Goal: Task Accomplishment & Management: Manage account settings

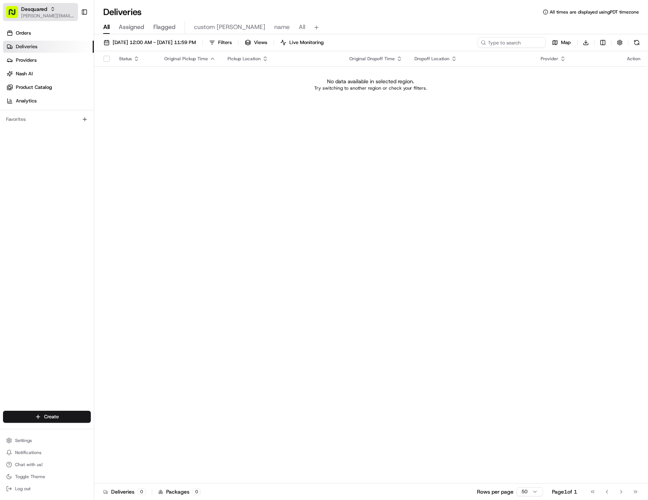
click at [53, 10] on icon "button" at bounding box center [52, 8] width 5 height 5
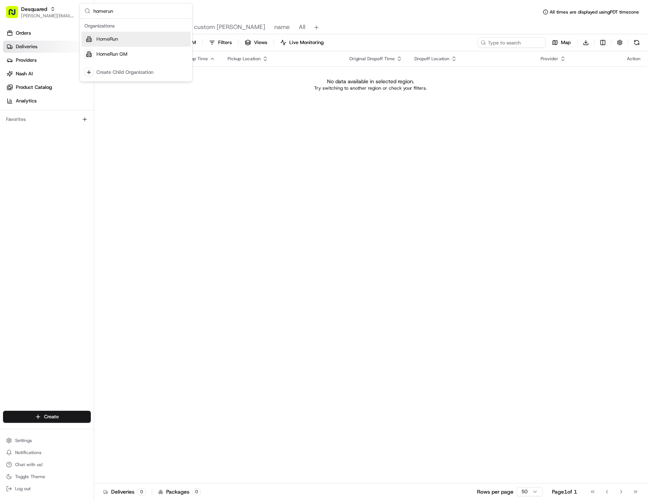
type input "homerun"
click at [104, 37] on span "HomeRun" at bounding box center [106, 39] width 21 height 7
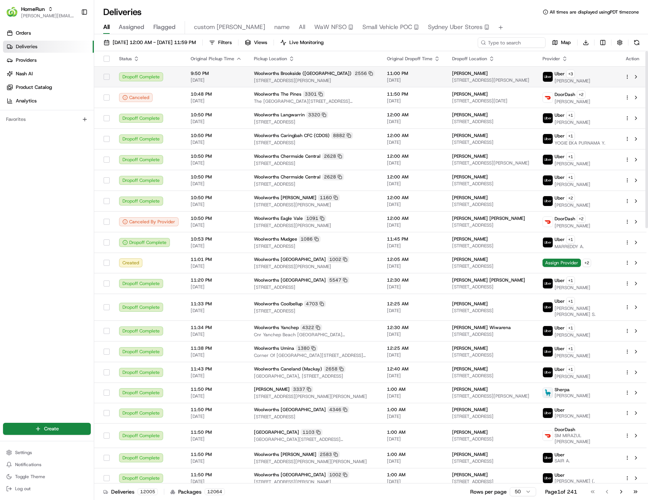
click at [371, 75] on div "Woolworths Brookside ([GEOGRAPHIC_DATA]) 2556" at bounding box center [314, 73] width 121 height 7
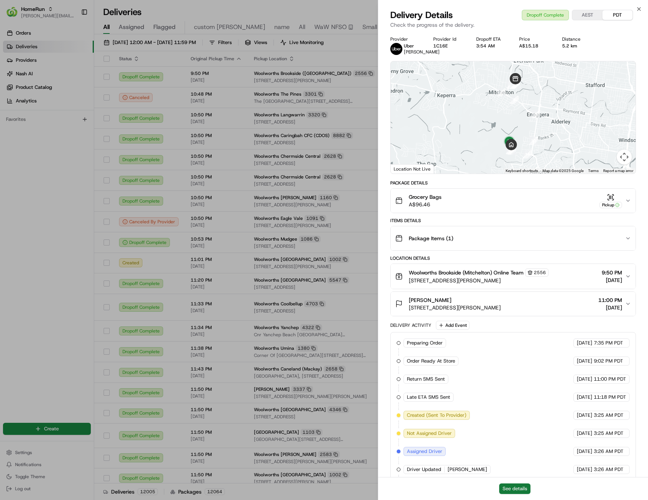
click at [507, 488] on button "See details" at bounding box center [514, 489] width 31 height 11
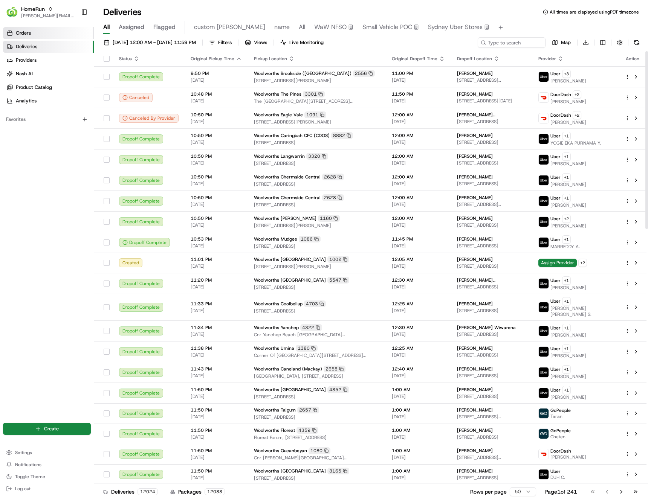
click at [40, 31] on link "Orders" at bounding box center [48, 33] width 91 height 12
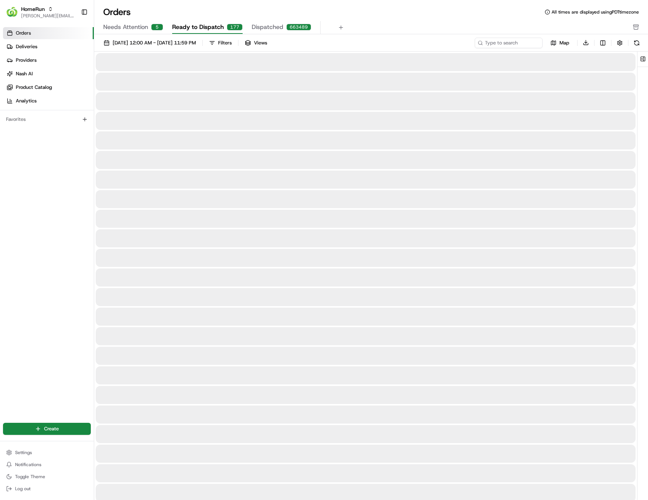
click at [138, 28] on span "Needs Attention" at bounding box center [125, 27] width 45 height 9
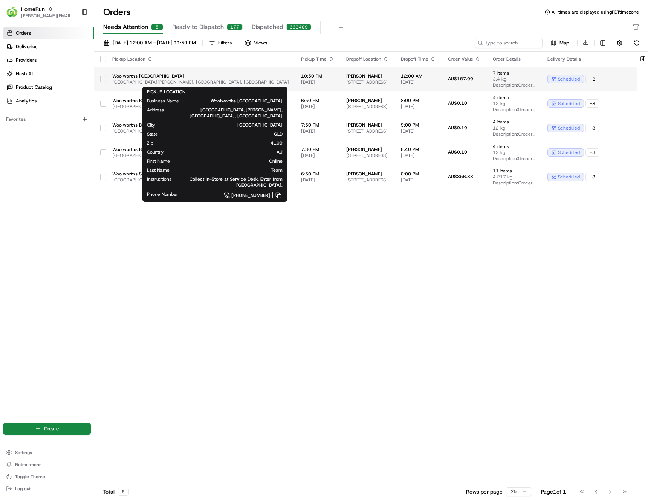
click at [276, 78] on span "Woolworths Sunnybank Hills" at bounding box center [200, 76] width 177 height 6
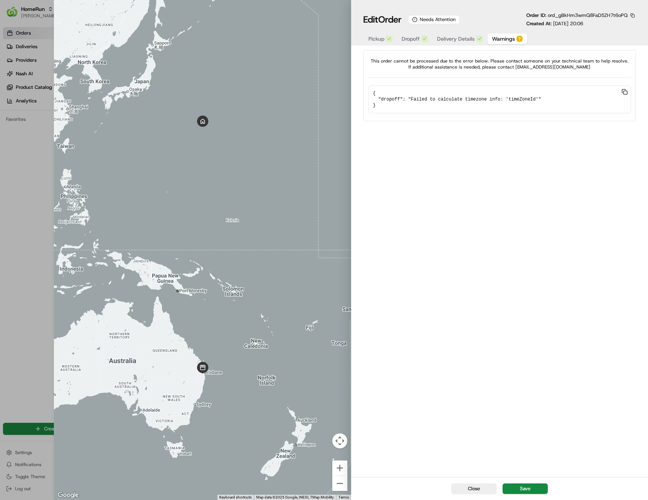
click at [510, 37] on span "Warnings" at bounding box center [503, 39] width 23 height 8
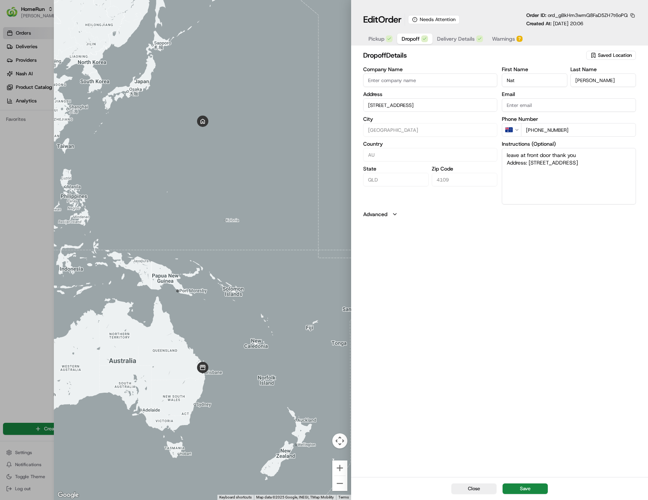
click at [415, 40] on span "Dropoff" at bounding box center [410, 39] width 18 height 8
click at [15, 194] on div at bounding box center [324, 250] width 648 height 500
type input "+1"
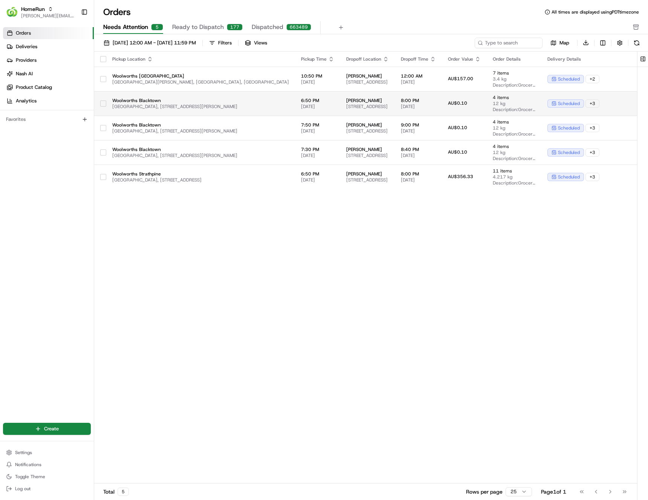
click at [144, 114] on td "Woolworths Blacktown Westpoint Shopping Centre, 17 Patrick Street, Blacktown, N…" at bounding box center [200, 103] width 189 height 24
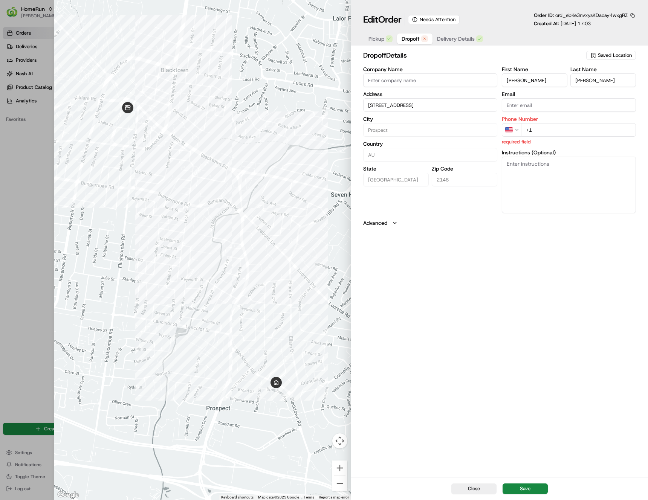
drag, startPoint x: 363, startPoint y: 58, endPoint x: 420, endPoint y: 30, distance: 63.2
click at [379, 52] on div "Close ← Move left → Move right ↑ Move up ↓ Move down + Zoom in - Zoom out Home …" at bounding box center [351, 250] width 594 height 500
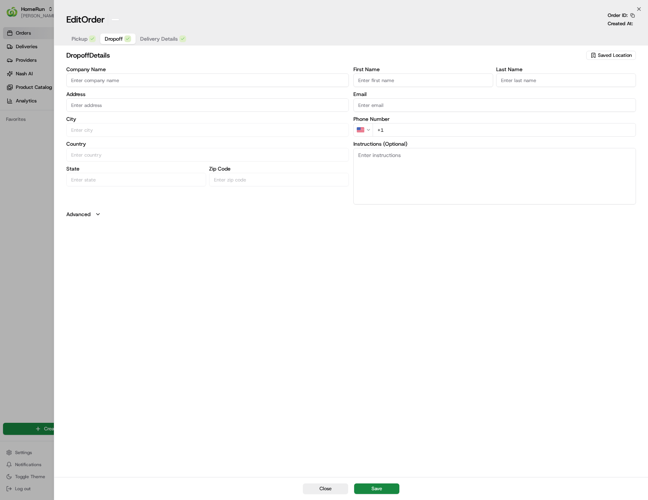
click at [41, 170] on div at bounding box center [324, 250] width 648 height 500
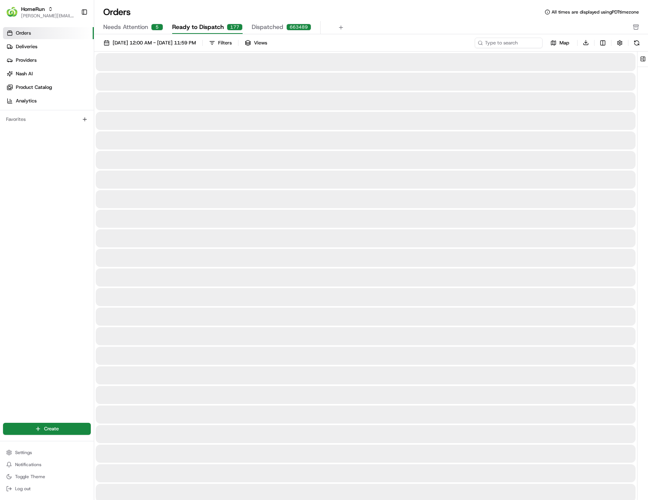
click at [209, 27] on span "Ready to Dispatch" at bounding box center [198, 27] width 52 height 9
click at [281, 26] on button "Dispatched 663492" at bounding box center [282, 27] width 60 height 13
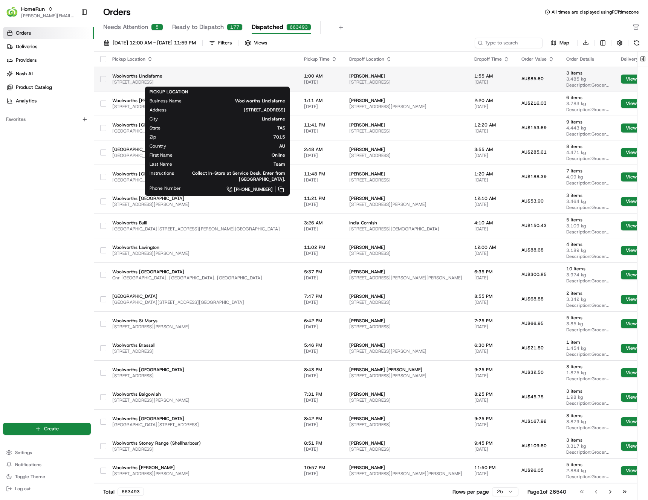
click at [217, 79] on span "6 Franklin Street, Lindisfarne, TAS 7015, AU" at bounding box center [202, 82] width 180 height 6
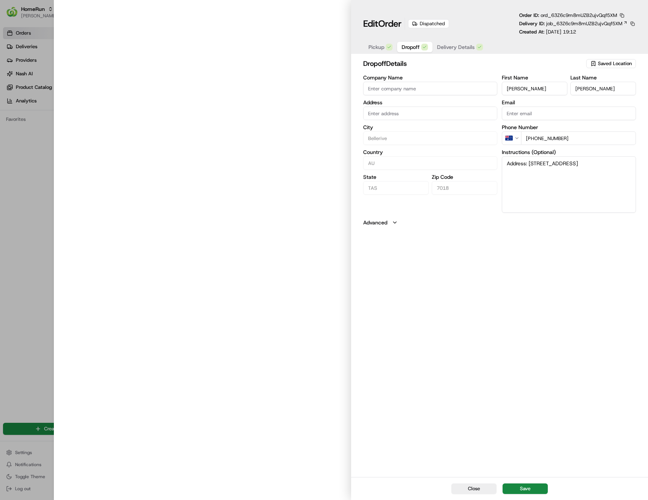
type input "11 Beach St, U 2, Bellerive, TAS 7018, AU"
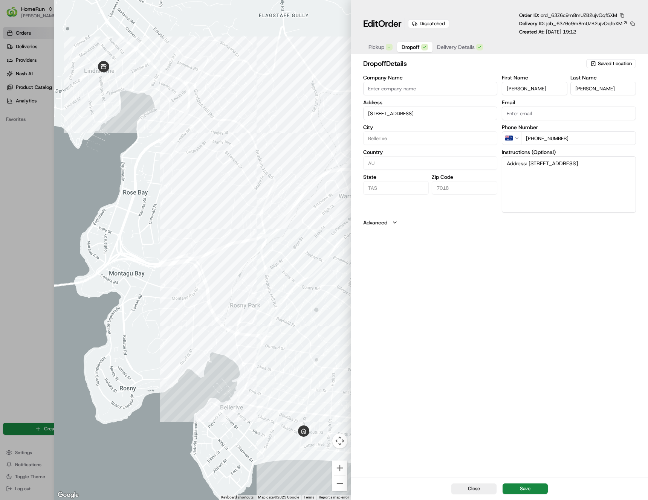
click at [563, 15] on span "ord_63Z6c9m8mUZB2ujvQqf5XM" at bounding box center [578, 15] width 76 height 6
click at [528, 24] on div "Delivery ID: job_63Z6c9m8mUZB2ujvQqf5XM" at bounding box center [577, 23] width 117 height 7
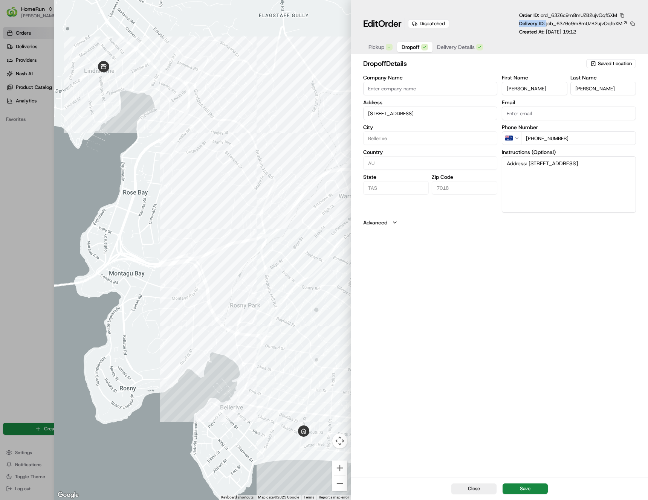
click at [528, 24] on div "Delivery ID: job_63Z6c9m8mUZB2ujvQqf5XM" at bounding box center [577, 23] width 117 height 7
click at [577, 12] on span "ord_63Z6c9m8mUZB2ujvQqf5XM" at bounding box center [578, 15] width 76 height 6
click at [578, 15] on span "ord_63Z6c9m8mUZB2ujvQqf5XM" at bounding box center [578, 15] width 76 height 6
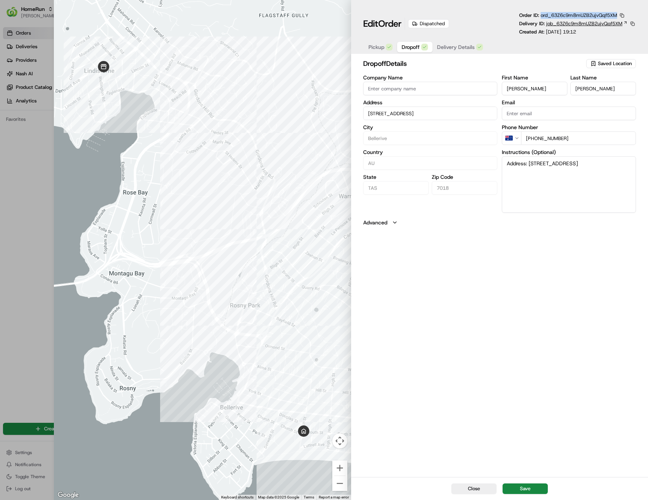
click at [625, 22] on icon at bounding box center [625, 23] width 2 height 2
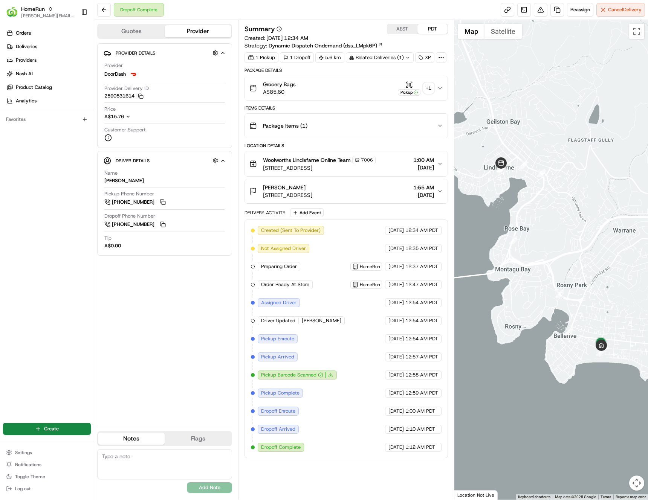
click at [441, 57] on icon at bounding box center [441, 57] width 7 height 7
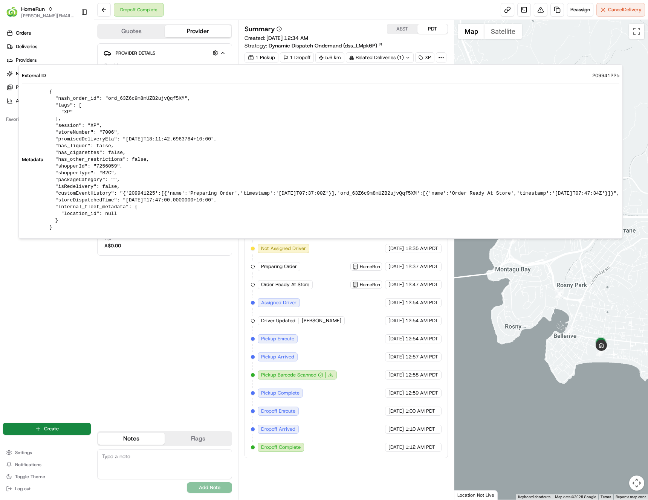
click at [119, 96] on pre "{ "nash_order_id": "ord_63Z6c9m8mUZB2ujvQqf5XM", "tags": [ "XP" ], "session": "…" at bounding box center [334, 160] width 570 height 142
click at [300, 15] on div "Dropoff Complete Reassign Cancel Delivery" at bounding box center [371, 10] width 554 height 20
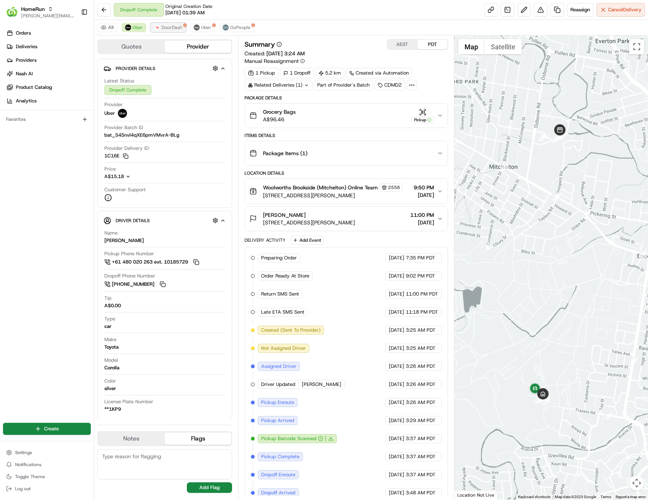
click at [159, 28] on img at bounding box center [157, 27] width 6 height 6
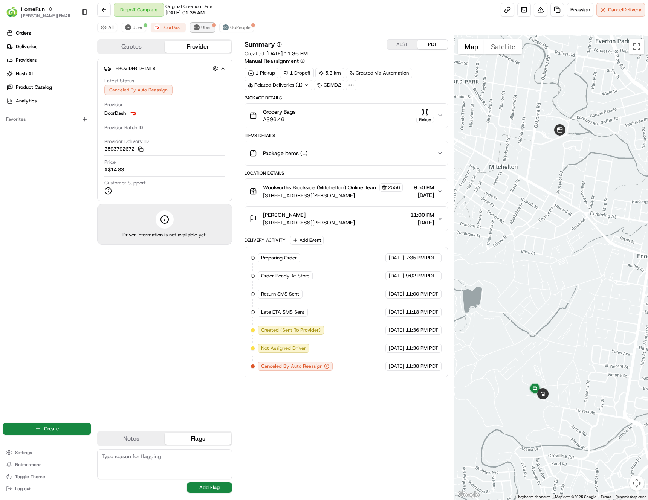
click at [197, 28] on img at bounding box center [197, 27] width 6 height 6
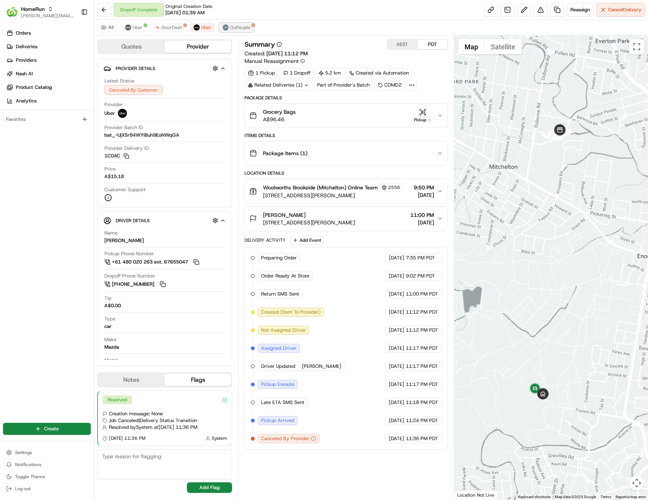
click at [226, 27] on img at bounding box center [226, 27] width 6 height 6
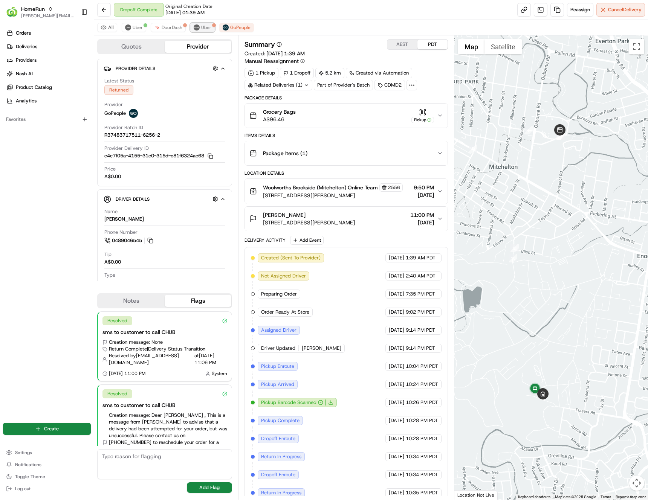
click at [194, 28] on img at bounding box center [197, 27] width 6 height 6
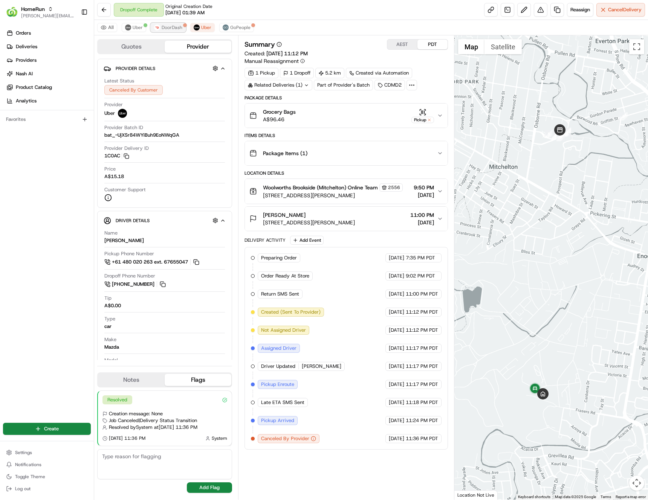
click at [166, 29] on span "DoorDash" at bounding box center [172, 27] width 21 height 6
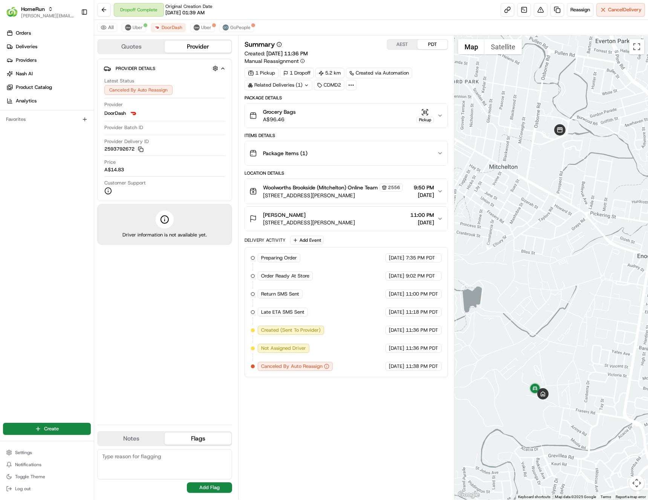
click at [135, 32] on div "All Uber DoorDash Uber GoPeople" at bounding box center [371, 27] width 554 height 15
click at [226, 27] on img at bounding box center [226, 27] width 6 height 6
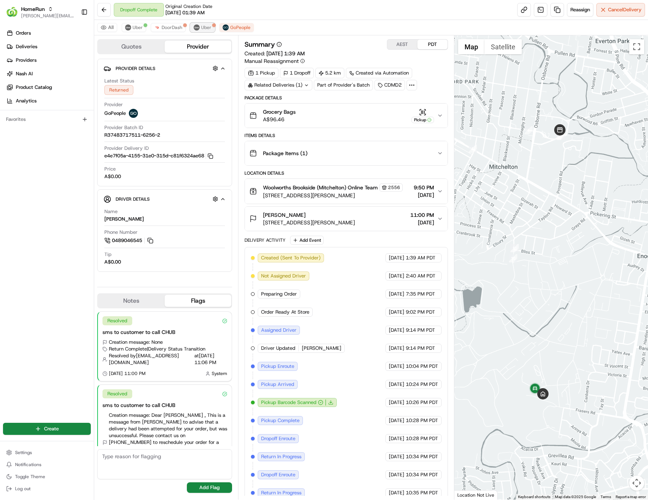
click at [195, 29] on img at bounding box center [197, 27] width 6 height 6
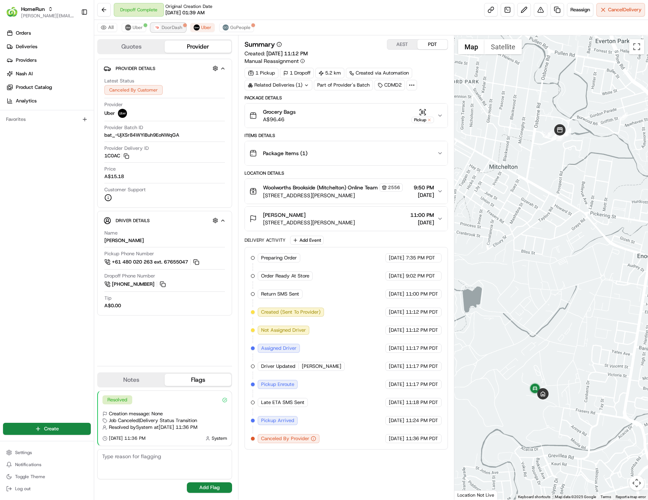
click at [166, 29] on span "DoorDash" at bounding box center [172, 27] width 21 height 6
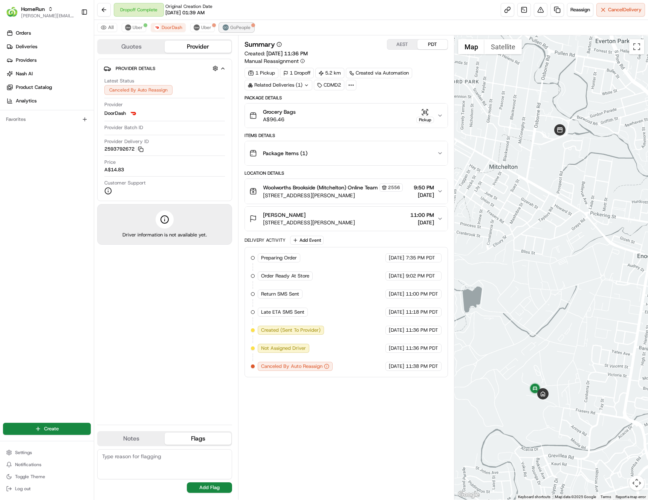
click at [230, 29] on span "GoPeople" at bounding box center [240, 27] width 20 height 6
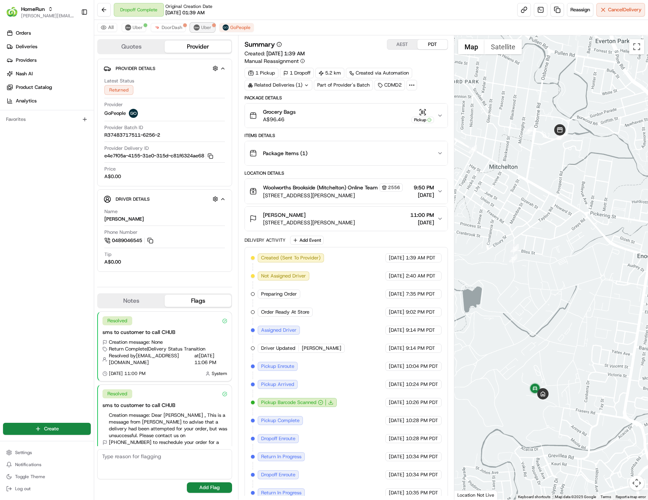
click at [202, 29] on span "Uber" at bounding box center [206, 27] width 10 height 6
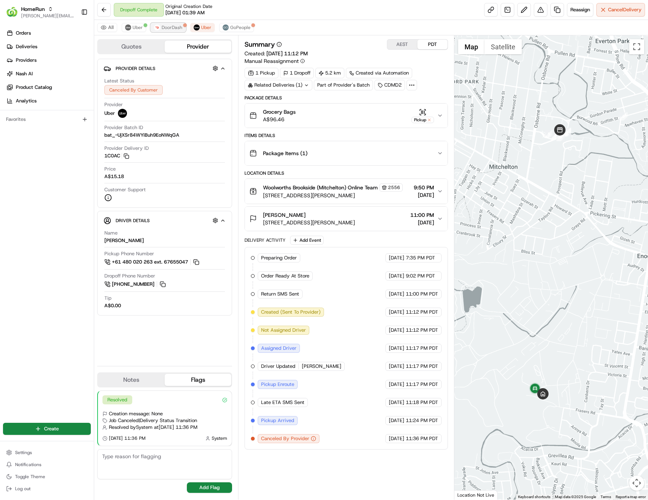
click at [174, 29] on span "DoorDash" at bounding box center [172, 27] width 21 height 6
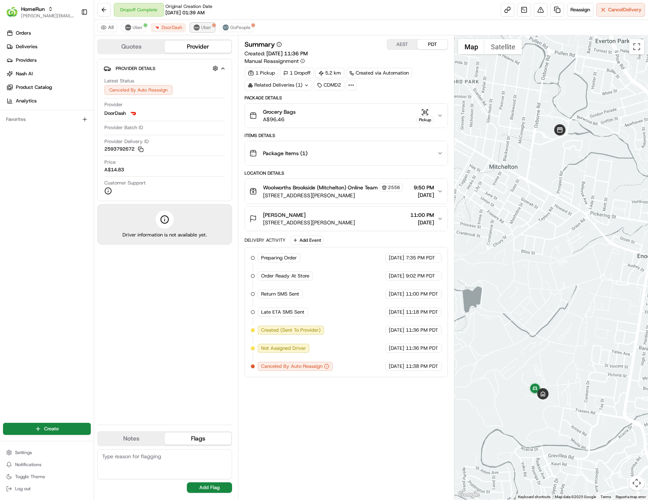
click at [201, 27] on span "Uber" at bounding box center [206, 27] width 10 height 6
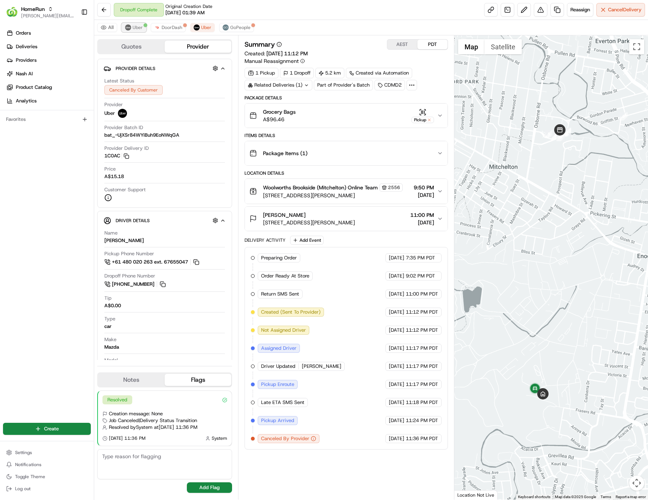
click at [133, 30] on span "Uber" at bounding box center [138, 27] width 10 height 6
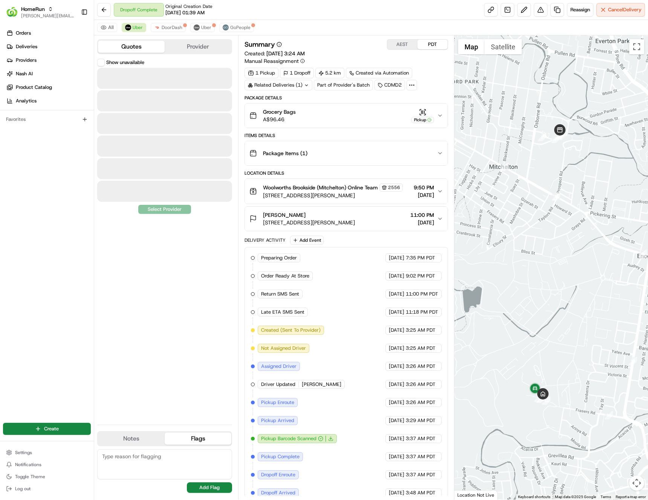
click at [134, 48] on button "Quotes" at bounding box center [131, 47] width 67 height 12
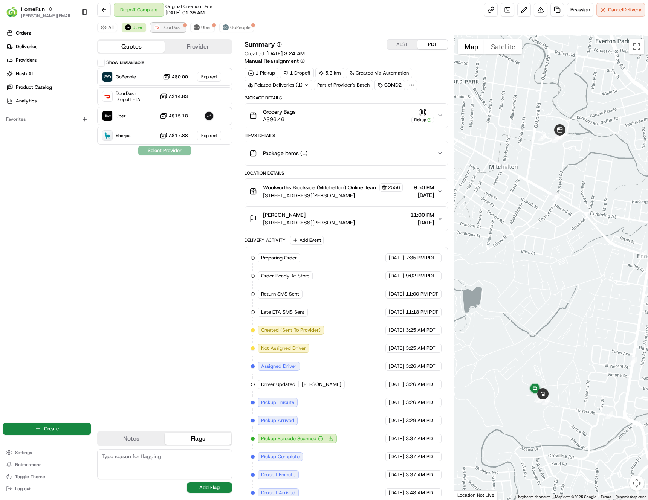
click at [178, 25] on span "DoorDash" at bounding box center [172, 27] width 21 height 6
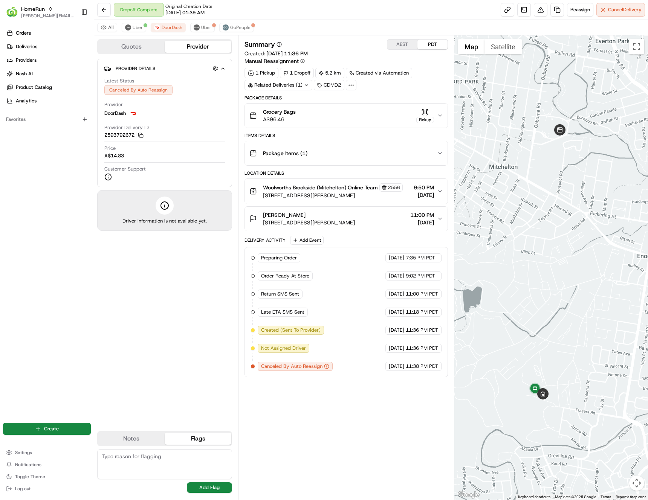
click at [115, 47] on button "Quotes" at bounding box center [131, 47] width 67 height 12
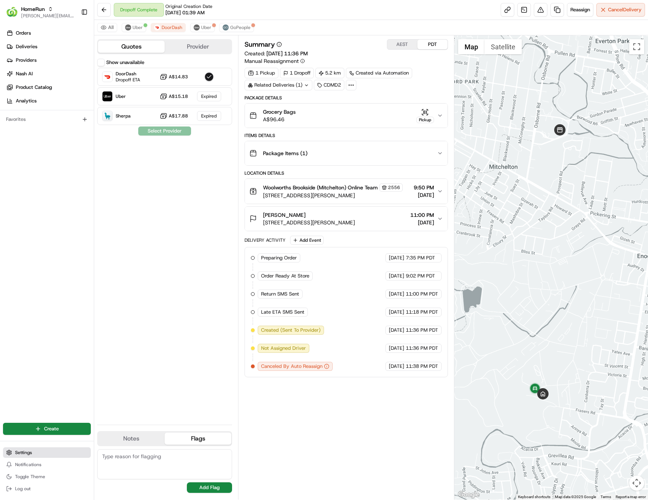
click at [34, 453] on button "Settings" at bounding box center [47, 452] width 88 height 11
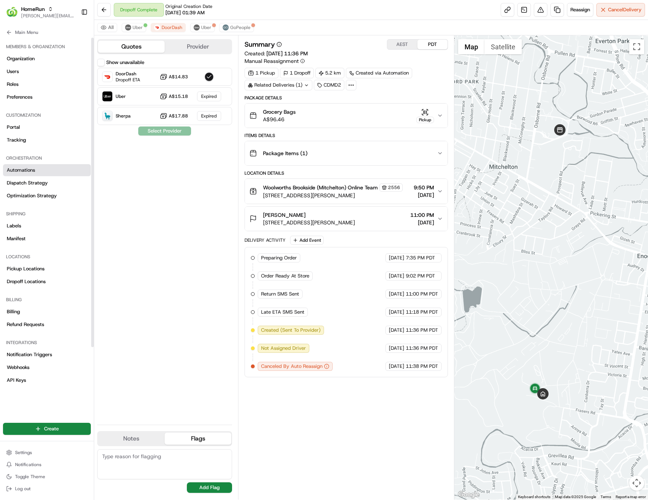
click at [44, 170] on link "Automations" at bounding box center [47, 170] width 88 height 12
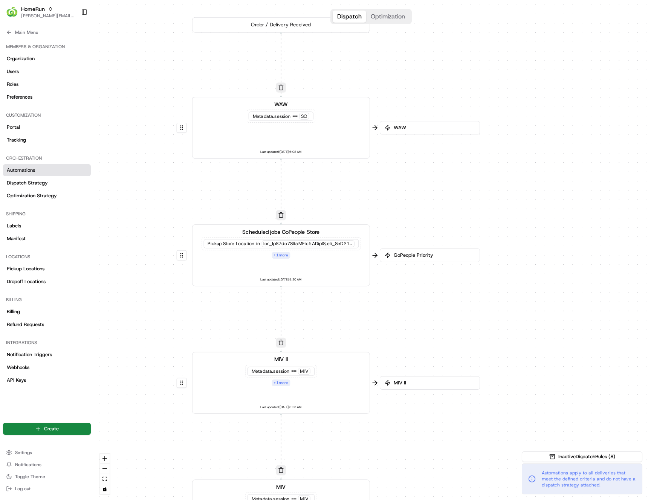
drag, startPoint x: 500, startPoint y: 257, endPoint x: 395, endPoint y: 176, distance: 132.9
click at [395, 176] on div "0 0 0 0 0 0 0 Order / Delivery Received WAW Metadata .session == SO Last update…" at bounding box center [371, 250] width 554 height 500
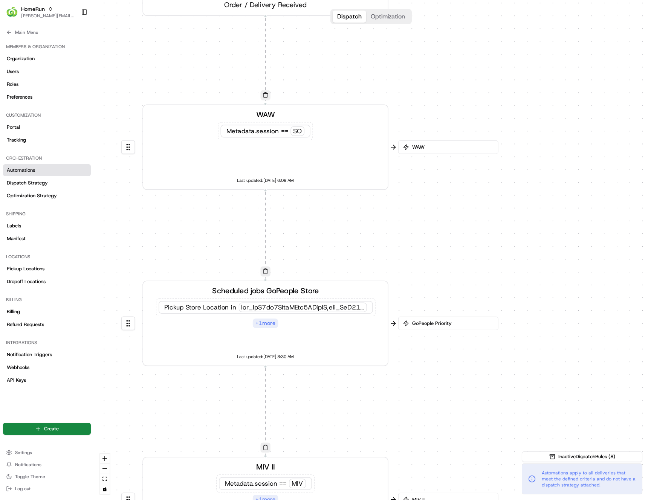
drag, startPoint x: 433, startPoint y: 121, endPoint x: 423, endPoint y: 219, distance: 98.9
click at [423, 219] on div "0 0 0 0 0 0 0 Order / Delivery Received WAW Metadata .session == SO Last update…" at bounding box center [371, 250] width 554 height 500
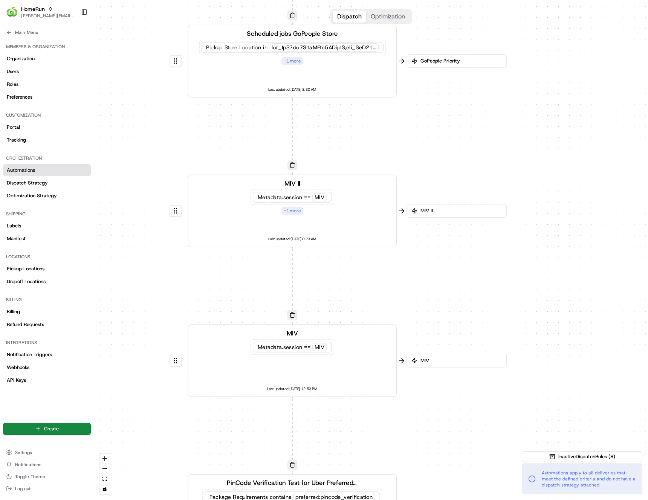
drag, startPoint x: 312, startPoint y: 341, endPoint x: 332, endPoint y: 151, distance: 190.4
click at [332, 151] on div "0 0 0 0 0 0 0 Order / Delivery Received WAW Metadata .session == SO Last update…" at bounding box center [371, 250] width 554 height 500
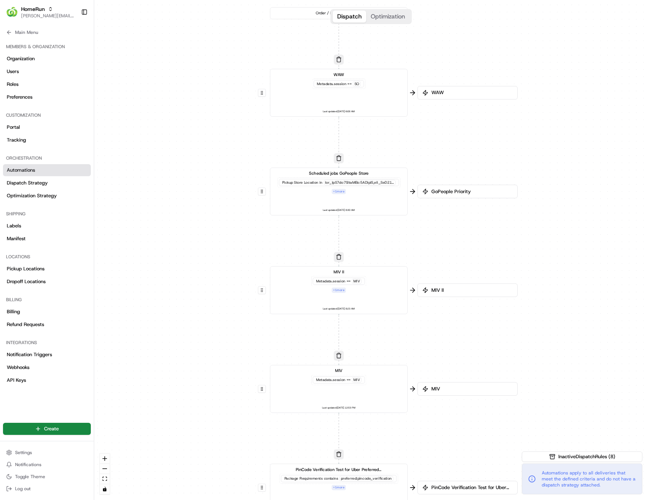
drag, startPoint x: 434, startPoint y: 163, endPoint x: 478, endPoint y: 292, distance: 136.7
click at [478, 292] on div "0 0 0 0 0 0 0 Order / Delivery Received WAW Metadata .session == SO Last update…" at bounding box center [371, 250] width 554 height 500
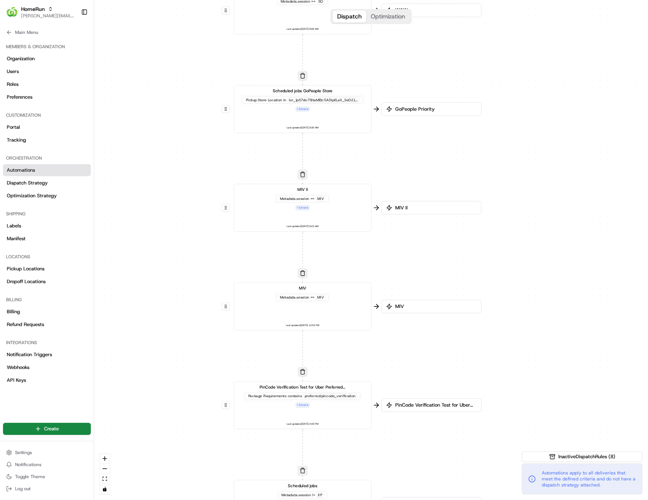
drag, startPoint x: 497, startPoint y: 281, endPoint x: 448, endPoint y: 152, distance: 138.3
click at [448, 152] on div "0 0 0 0 0 0 0 Order / Delivery Received WAW Metadata .session == SO Last update…" at bounding box center [371, 250] width 554 height 500
click at [49, 186] on link "Dispatch Strategy" at bounding box center [47, 183] width 88 height 12
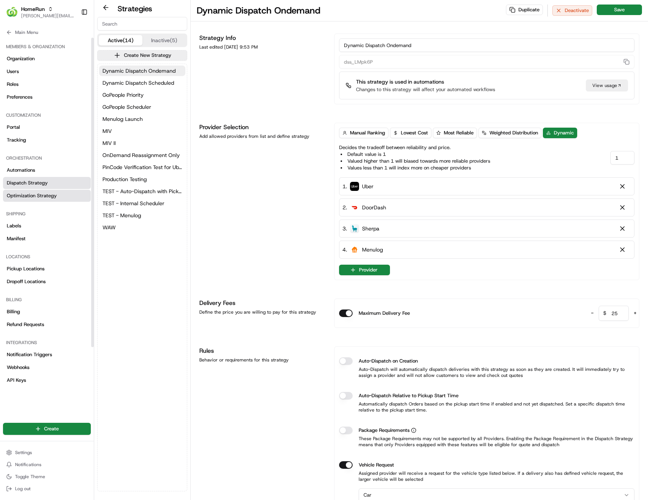
click at [37, 193] on span "Optimization Strategy" at bounding box center [32, 195] width 50 height 7
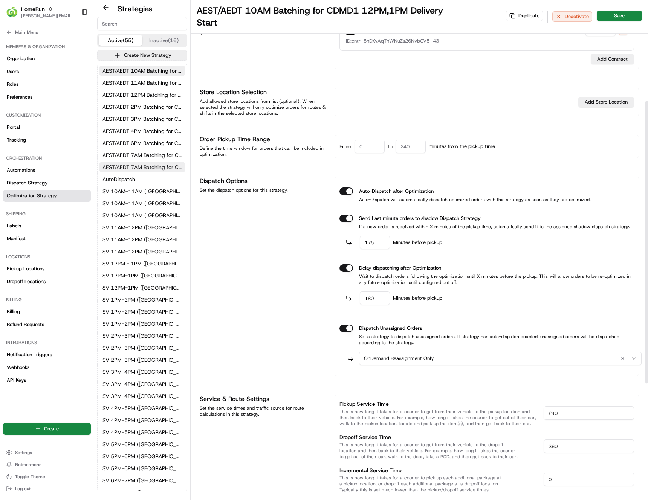
scroll to position [174, 0]
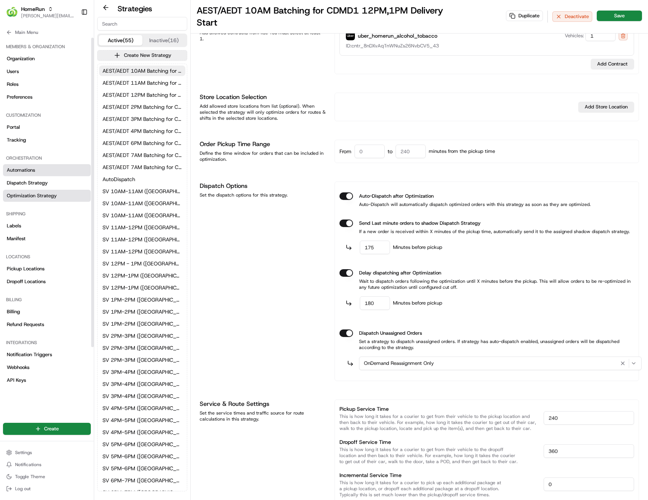
click at [59, 167] on link "Automations" at bounding box center [47, 170] width 88 height 12
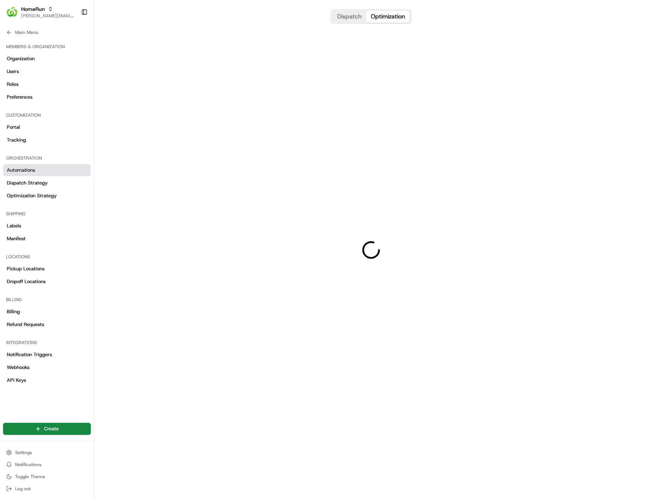
click at [391, 17] on button "Optimization" at bounding box center [387, 17] width 43 height 12
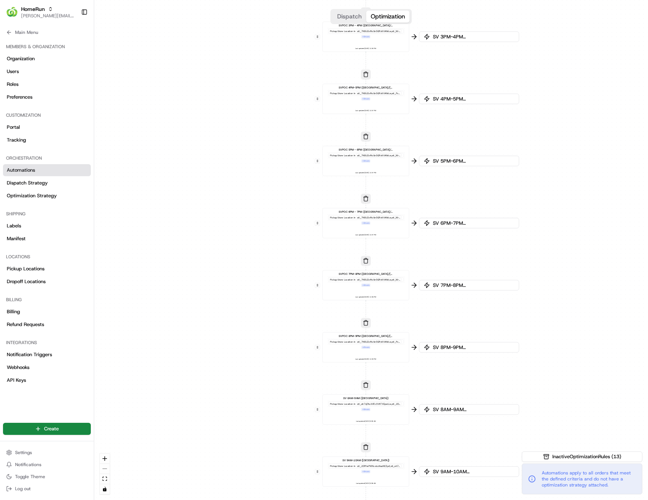
drag, startPoint x: 294, startPoint y: 87, endPoint x: 276, endPoint y: 277, distance: 191.1
click at [276, 277] on div "0 0 0 0 0 0 0 0 0 0 0 0 0 0 0 0 0 0 0 0 0 0 0 0 0 0 0 0 0 0 0 0 0 0 0 0 0 0 0 0…" at bounding box center [371, 250] width 554 height 500
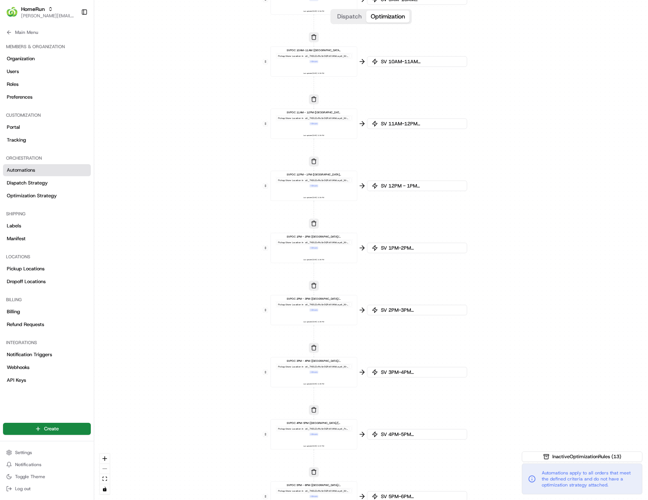
drag, startPoint x: 281, startPoint y: 75, endPoint x: 243, endPoint y: 271, distance: 199.3
click at [241, 281] on div "0 0 0 0 0 0 0 0 0 0 0 0 0 0 0 0 0 0 0 0 0 0 0 0 0 0 0 0 0 0 0 0 0 0 0 0 0 0 0 0…" at bounding box center [371, 250] width 554 height 500
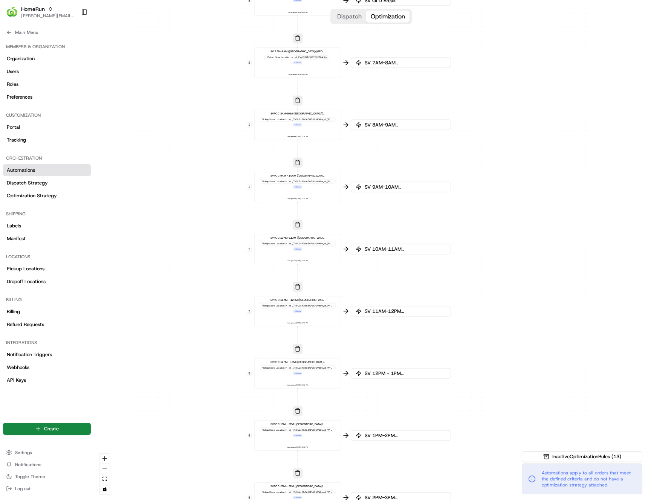
drag, startPoint x: 255, startPoint y: 111, endPoint x: 244, endPoint y: 295, distance: 184.1
click at [244, 295] on div "0 0 0 0 0 0 0 0 0 0 0 0 0 0 0 0 0 0 0 0 0 0 0 0 0 0 0 0 0 0 0 0 0 0 0 0 0 0 0 0…" at bounding box center [371, 250] width 554 height 500
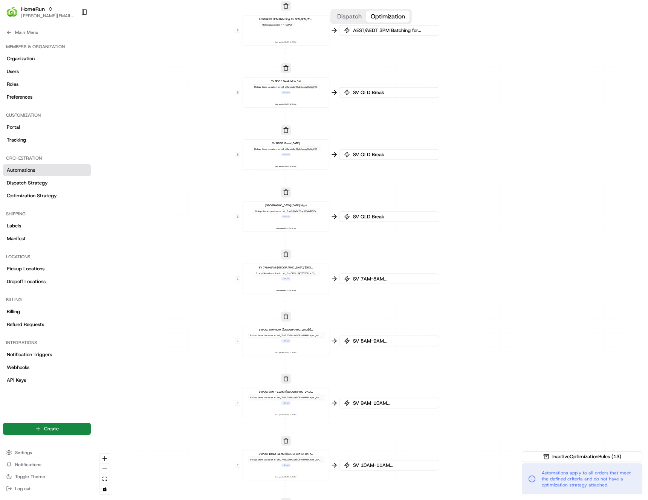
drag, startPoint x: 230, startPoint y: 108, endPoint x: 219, endPoint y: 290, distance: 181.5
click at [219, 290] on div "0 0 0 0 0 0 0 0 0 0 0 0 0 0 0 0 0 0 0 0 0 0 0 0 0 0 0 0 0 0 0 0 0 0 0 0 0 0 0 0…" at bounding box center [371, 250] width 554 height 500
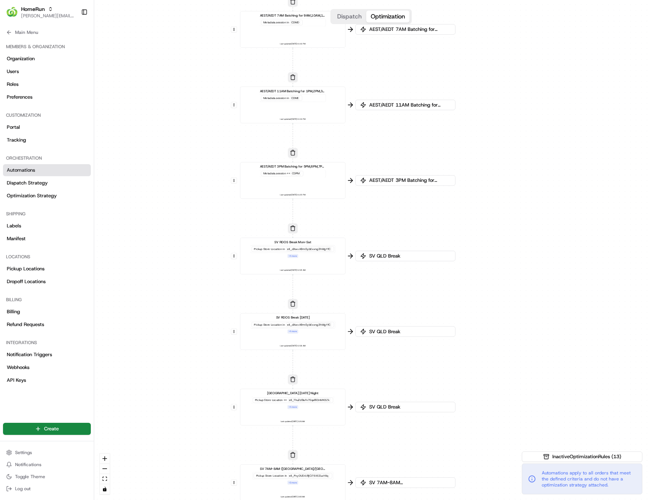
drag, startPoint x: 220, startPoint y: 133, endPoint x: 212, endPoint y: 359, distance: 226.5
click at [214, 378] on div "0 0 0 0 0 0 0 0 0 0 0 0 0 0 0 0 0 0 0 0 0 0 0 0 0 0 0 0 0 0 0 0 0 0 0 0 0 0 0 0…" at bounding box center [371, 250] width 554 height 500
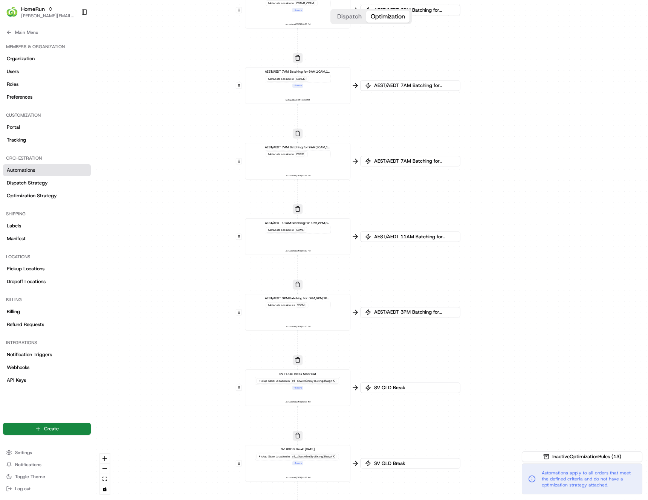
drag, startPoint x: 204, startPoint y: 145, endPoint x: 213, endPoint y: 326, distance: 181.0
click at [213, 326] on div "0 0 0 0 0 0 0 0 0 0 0 0 0 0 0 0 0 0 0 0 0 0 0 0 0 0 0 0 0 0 0 0 0 0 0 0 0 0 0 0…" at bounding box center [371, 250] width 554 height 500
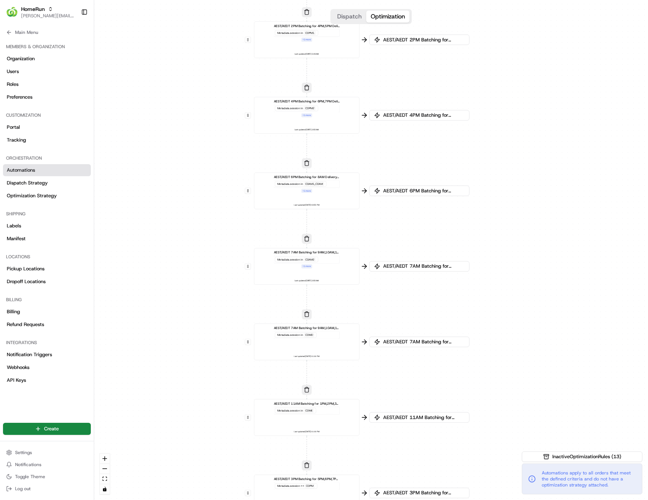
drag, startPoint x: 197, startPoint y: 100, endPoint x: 185, endPoint y: 434, distance: 334.6
click at [185, 432] on div "0 0 0 0 0 0 0 0 0 0 0 0 0 0 0 0 0 0 0 0 0 0 0 0 0 0 0 0 0 0 0 0 0 0 0 0 0 0 0 0…" at bounding box center [371, 250] width 554 height 500
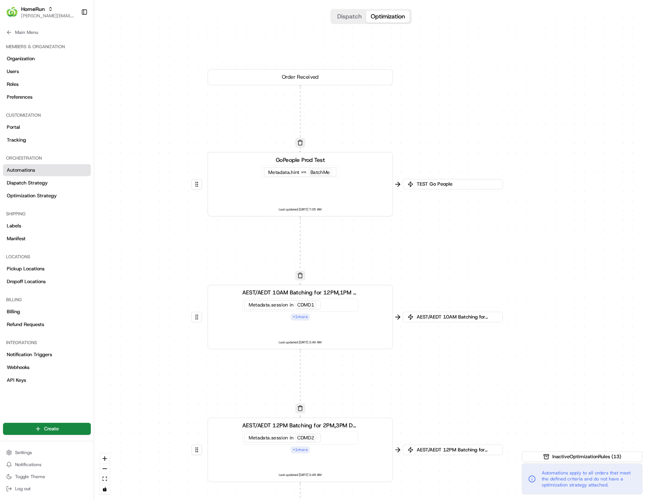
click at [290, 89] on div "0 0 0 0 0 0 0 0 0 0 0 0 0 0 0 0 0 0 0 0 0 0 0 0 0 0 0 0 0 0 0 0 0 0 0 0 0 0 0 0…" at bounding box center [371, 250] width 554 height 500
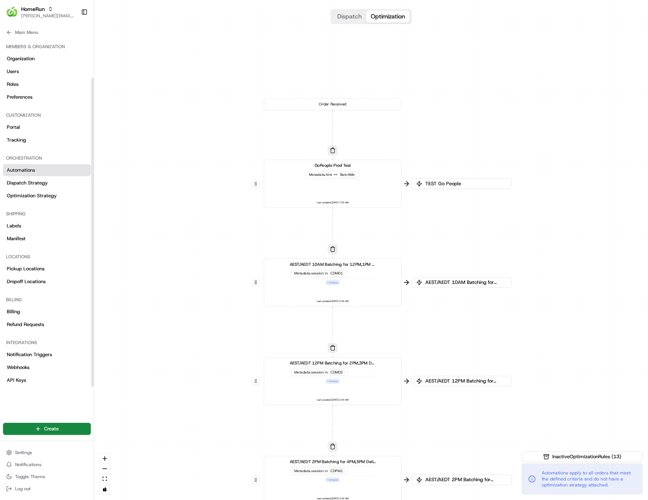
scroll to position [45, 0]
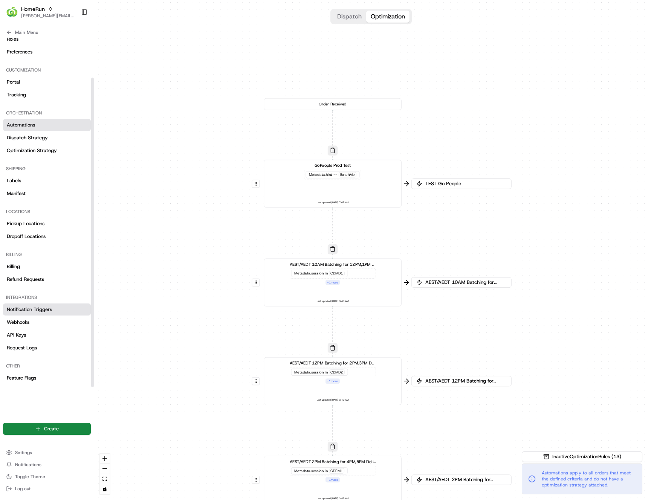
click at [47, 309] on span "Notification Triggers" at bounding box center [29, 309] width 45 height 7
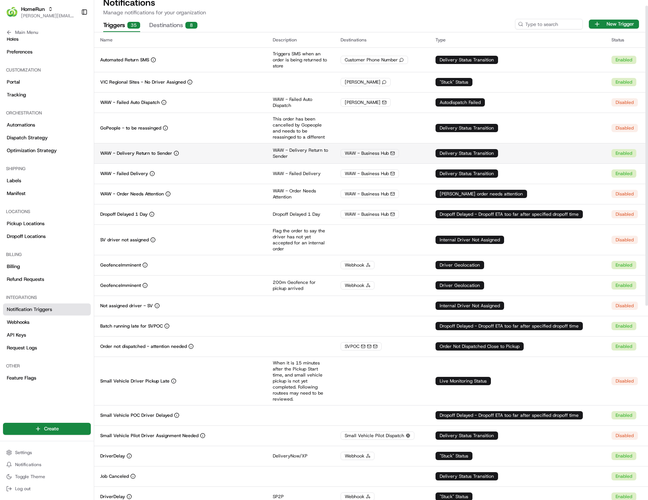
scroll to position [45, 0]
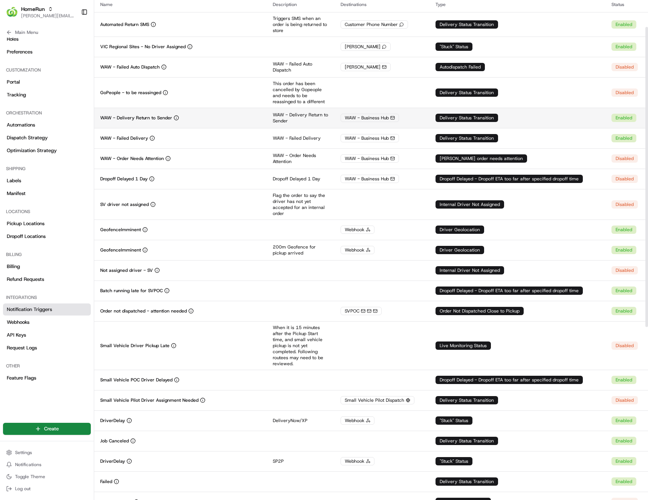
click at [135, 118] on p "WAW - Delivery Return to Sender" at bounding box center [136, 118] width 72 height 6
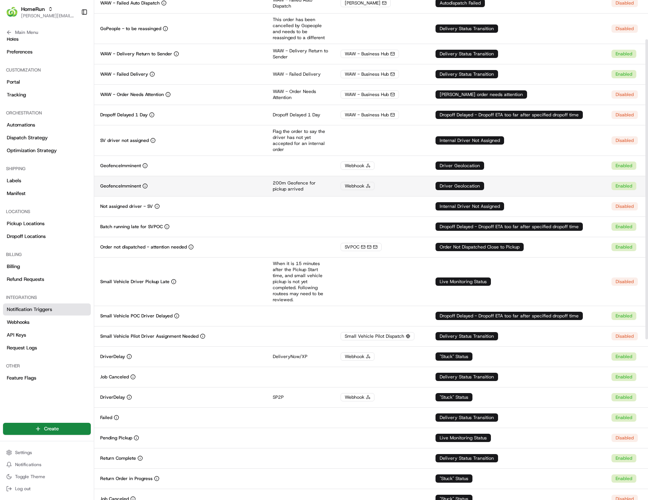
scroll to position [27, 0]
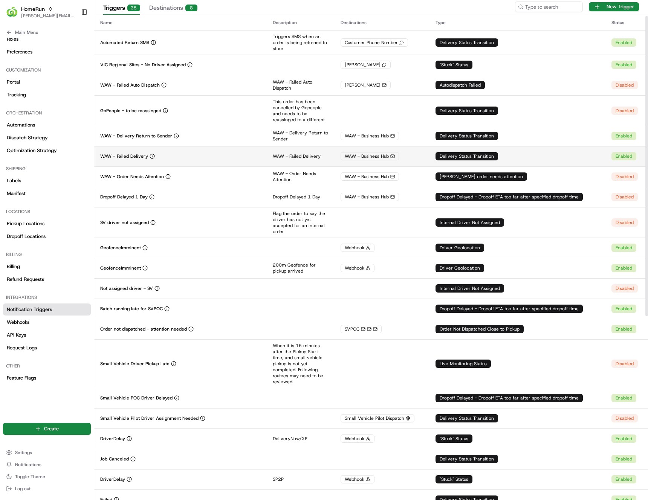
click at [194, 151] on td "WAW - Failed Delivery" at bounding box center [180, 156] width 172 height 20
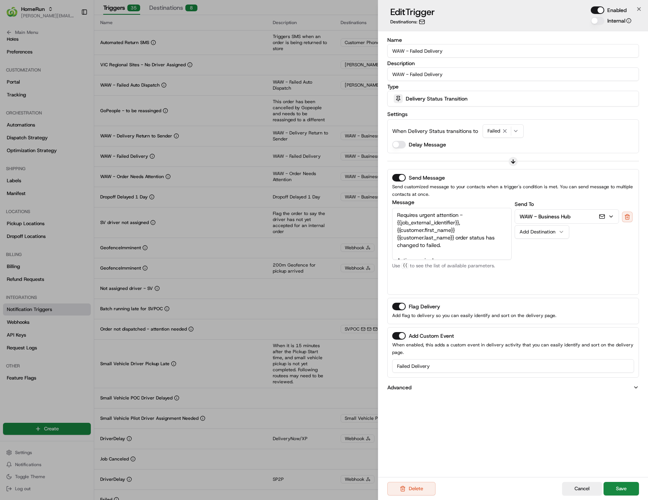
click at [478, 103] on div "Delivery Status Transition" at bounding box center [513, 98] width 248 height 15
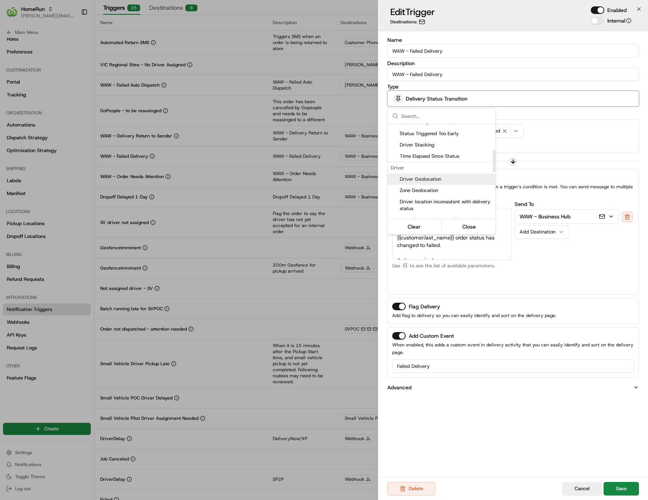
scroll to position [113, 0]
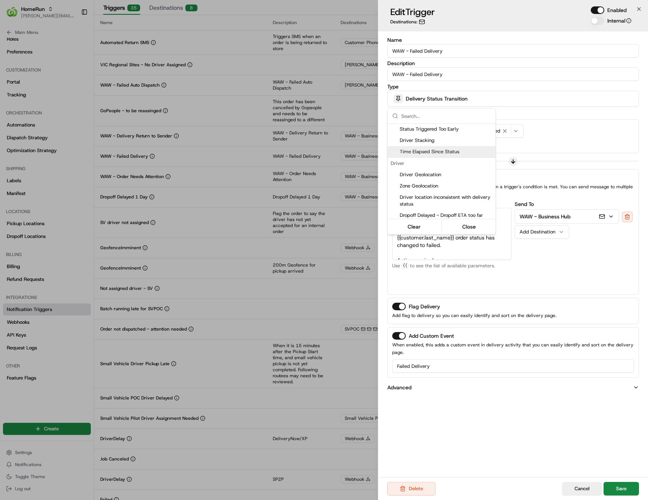
click at [584, 134] on body "HomeRun [EMAIL_ADDRESS][DOMAIN_NAME] Toggle Sidebar Orders Deliveries Providers…" at bounding box center [324, 250] width 648 height 500
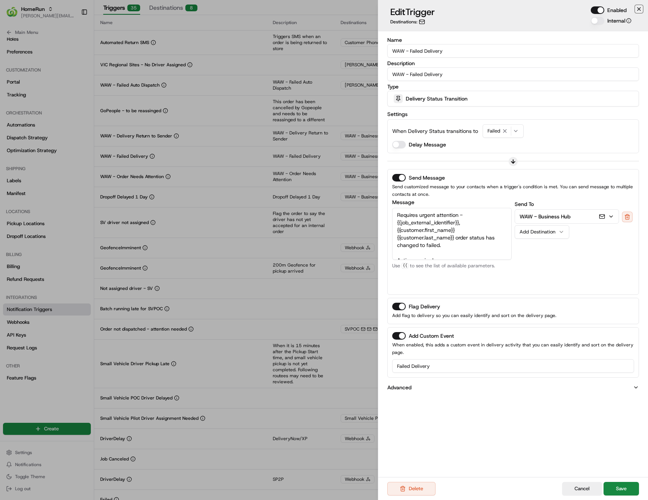
click at [638, 10] on icon "button" at bounding box center [639, 9] width 6 height 6
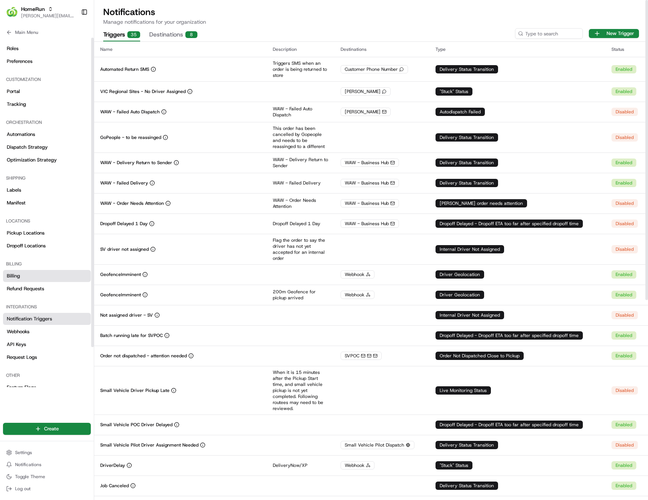
scroll to position [0, 0]
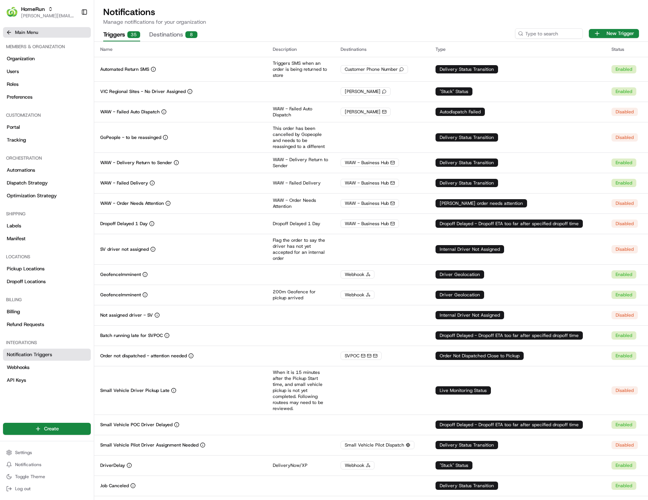
click at [9, 32] on icon at bounding box center [9, 32] width 6 height 6
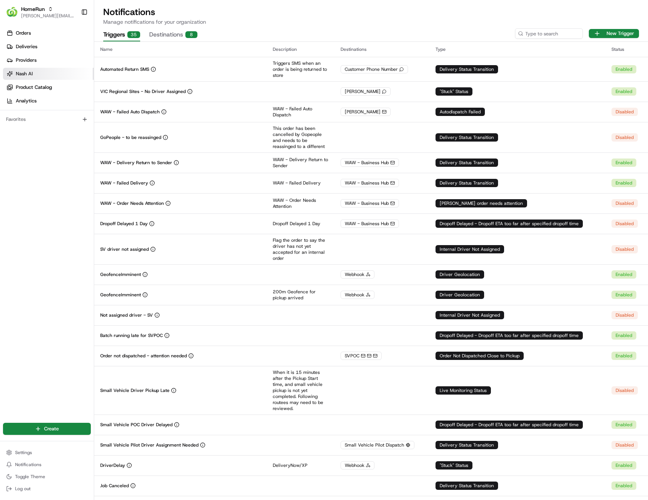
click at [35, 77] on link "Nash AI" at bounding box center [48, 74] width 91 height 12
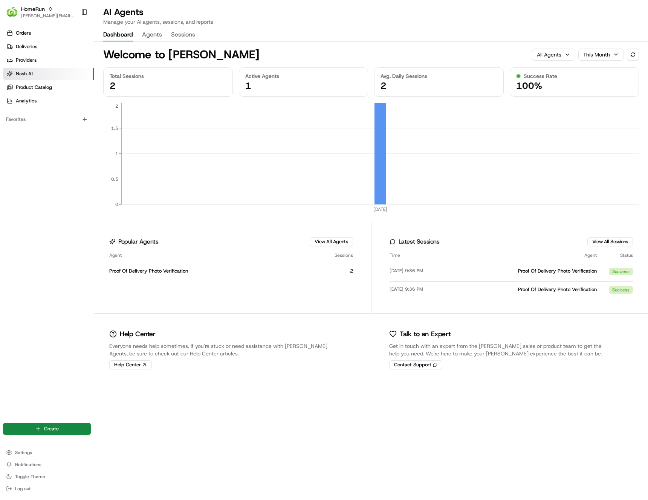
click at [282, 87] on div "1" at bounding box center [303, 86] width 117 height 12
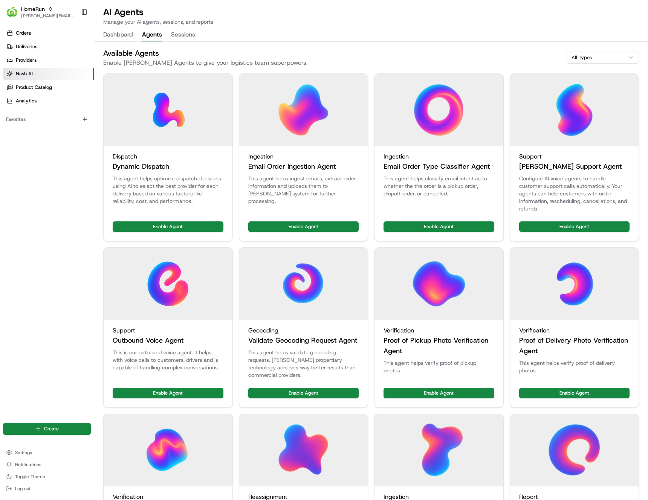
click at [147, 30] on button "Agents" at bounding box center [152, 35] width 20 height 13
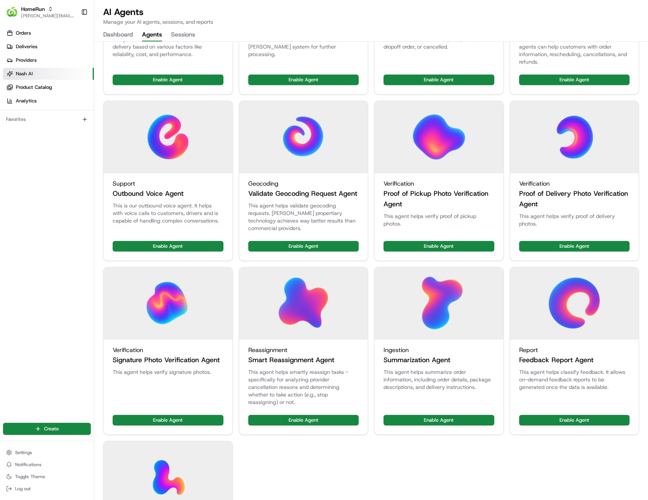
scroll to position [185, 0]
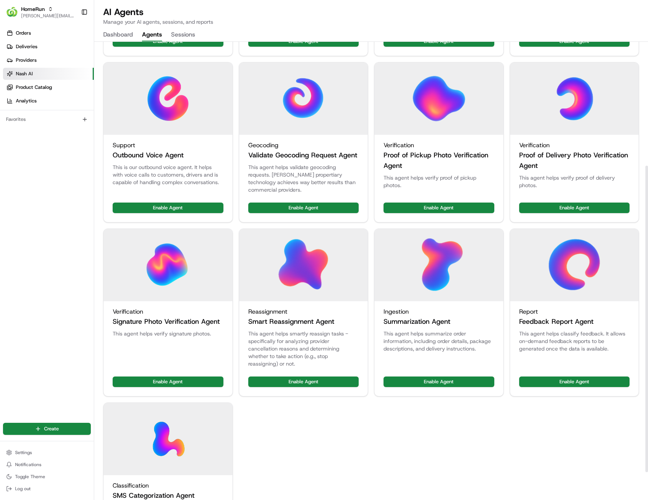
click at [557, 156] on h3 "Proof of Delivery Photo Verification Agent" at bounding box center [574, 160] width 111 height 21
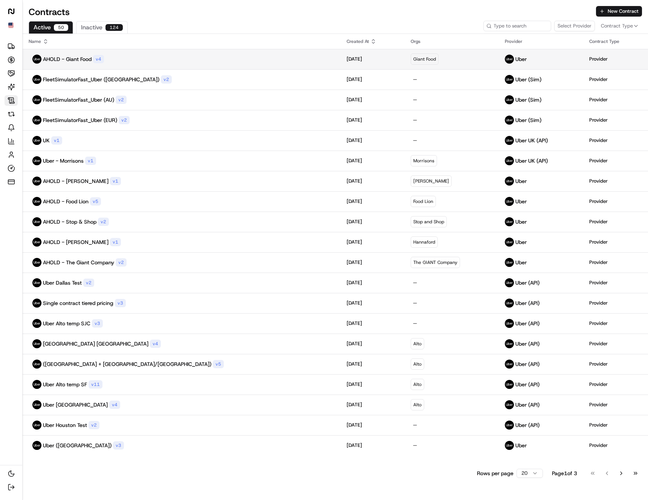
click at [59, 60] on p "AHOLD - Giant Food" at bounding box center [67, 59] width 49 height 8
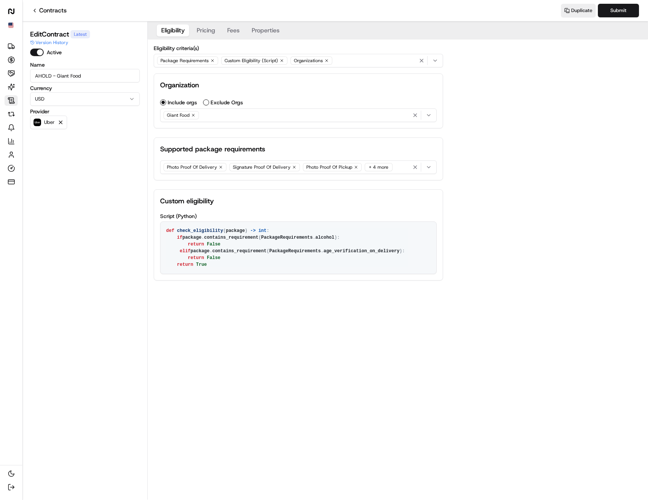
click at [208, 28] on button "Pricing" at bounding box center [205, 30] width 27 height 12
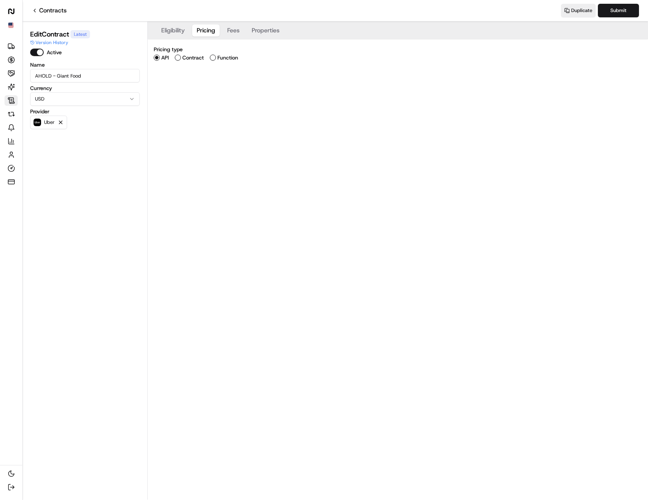
click at [191, 59] on label "Contract" at bounding box center [192, 57] width 21 height 5
click at [181, 59] on button "Contract" at bounding box center [178, 58] width 6 height 6
click at [194, 81] on button "Add contract type" at bounding box center [298, 86] width 289 height 14
click at [311, 127] on html "Uber Deliveries Opportunities Merchants AI Agents Contracts Refunds Notificatio…" at bounding box center [324, 250] width 648 height 500
click at [218, 56] on label "Function" at bounding box center [227, 57] width 21 height 5
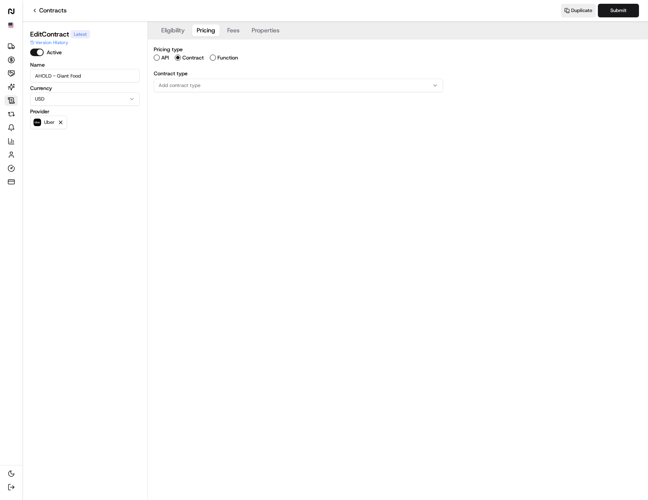
click at [216, 56] on button "Function" at bounding box center [213, 58] width 6 height 6
click at [224, 91] on textarea at bounding box center [298, 88] width 288 height 18
